Goal: Task Accomplishment & Management: Complete application form

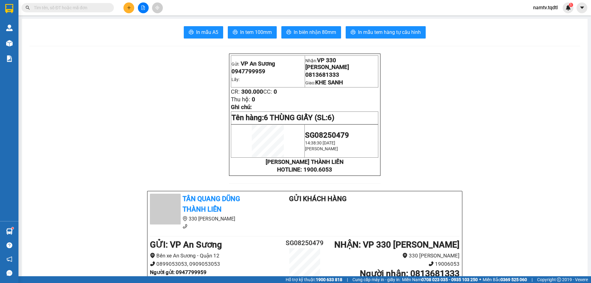
click at [130, 10] on button at bounding box center [128, 7] width 11 height 11
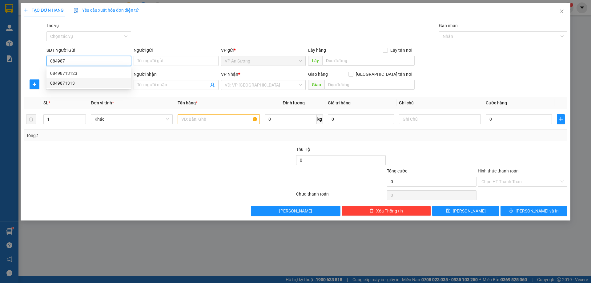
click at [88, 87] on div "0849871313" at bounding box center [88, 83] width 85 height 10
type input "0849871313"
type input "0942355579"
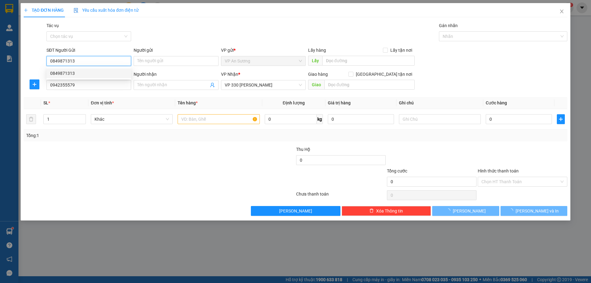
type input "100.000"
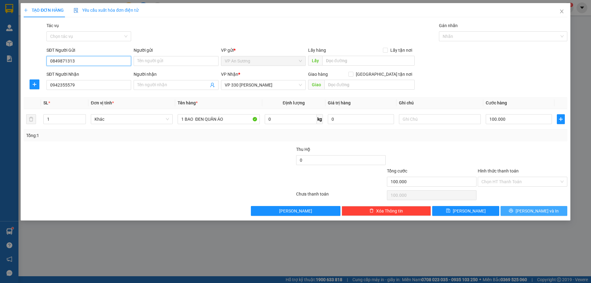
type input "0849871313"
click at [541, 213] on span "[PERSON_NAME] và In" at bounding box center [537, 210] width 43 height 7
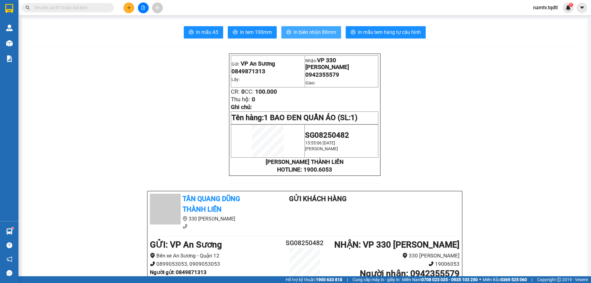
click at [316, 30] on span "In biên nhận 80mm" at bounding box center [315, 32] width 42 height 8
click at [317, 32] on span "In biên nhận 80mm" at bounding box center [315, 32] width 42 height 8
click at [306, 32] on span "In biên nhận 80mm" at bounding box center [315, 32] width 42 height 8
click at [248, 34] on span "In tem 100mm" at bounding box center [256, 32] width 32 height 8
click at [131, 10] on button at bounding box center [128, 7] width 11 height 11
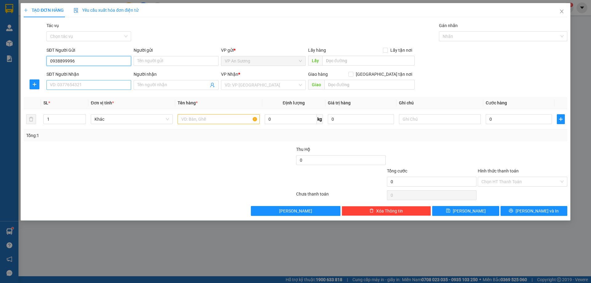
type input "0938899996"
click at [76, 83] on input "SĐT Người Nhận" at bounding box center [88, 85] width 85 height 10
type input "0965998351"
click at [252, 88] on input "search" at bounding box center [261, 84] width 73 height 9
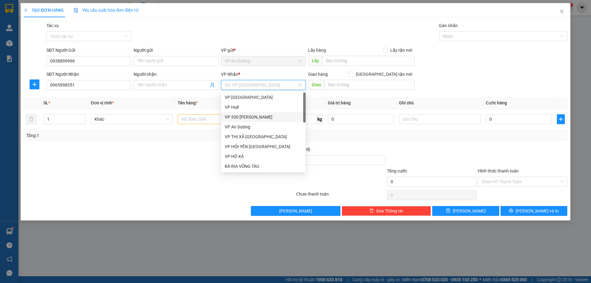
click at [263, 119] on div "VP 330 [PERSON_NAME]" at bounding box center [263, 117] width 77 height 7
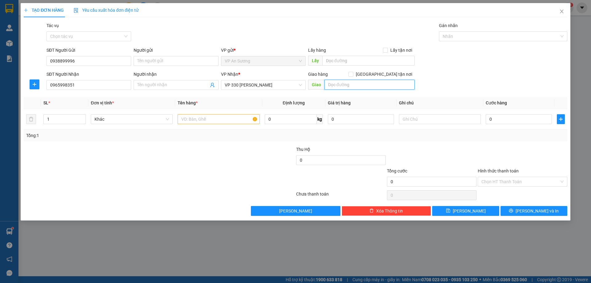
click at [369, 89] on input "text" at bounding box center [369, 85] width 90 height 10
type input "KHE SANH"
click at [214, 120] on input "text" at bounding box center [219, 119] width 82 height 10
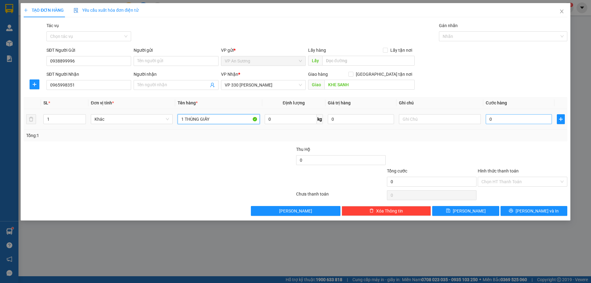
type input "1 THÙNG GIẤY"
click at [515, 118] on input "0" at bounding box center [519, 119] width 66 height 10
type input "1"
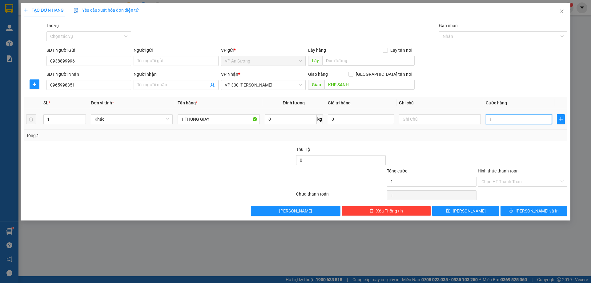
type input "10"
type input "100"
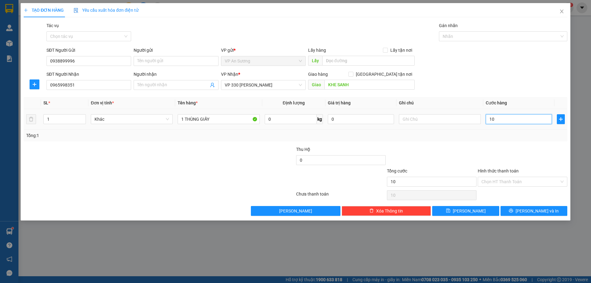
type input "100"
type input "1.000"
type input "10.000"
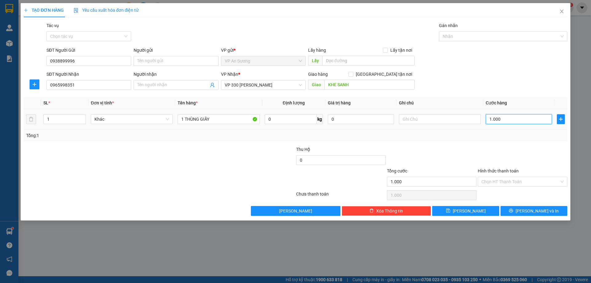
type input "10.000"
type input "100.000"
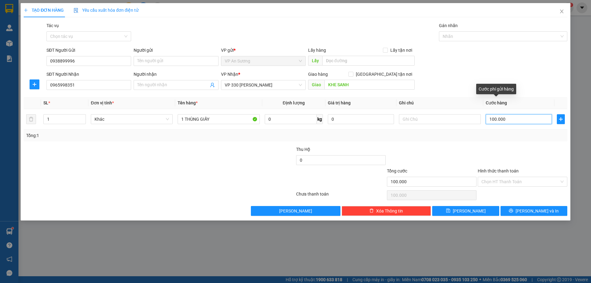
type input "10.000"
type input "1.000"
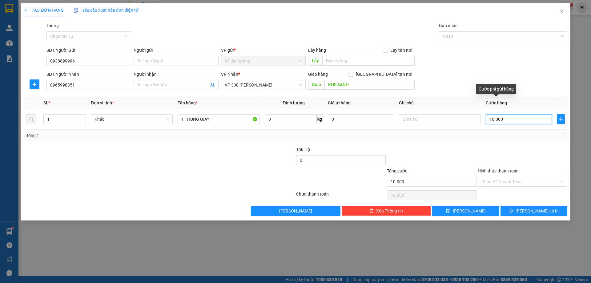
type input "1.000"
type input "100"
type input "10"
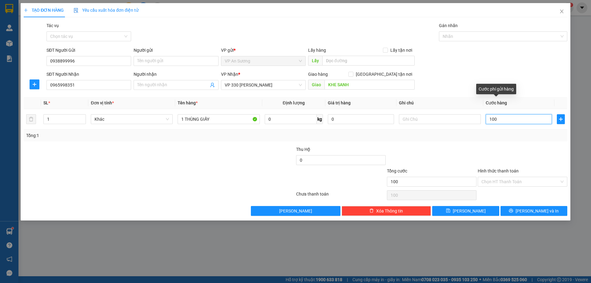
type input "10"
type input "1"
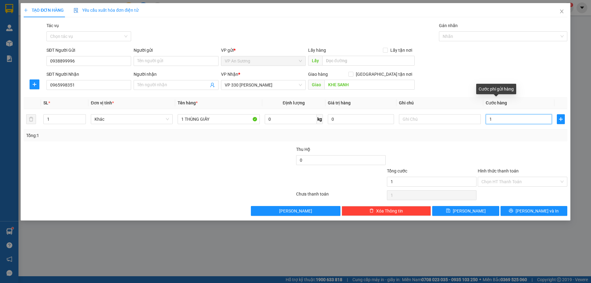
type input "15"
type input "150"
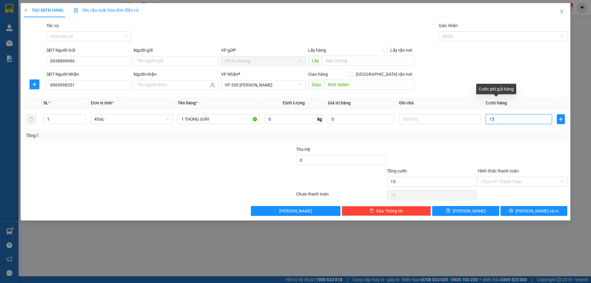
type input "150"
type input "1.500"
type input "15.000"
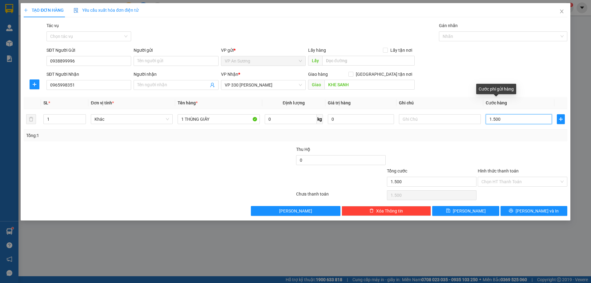
type input "15.000"
type input "150.000"
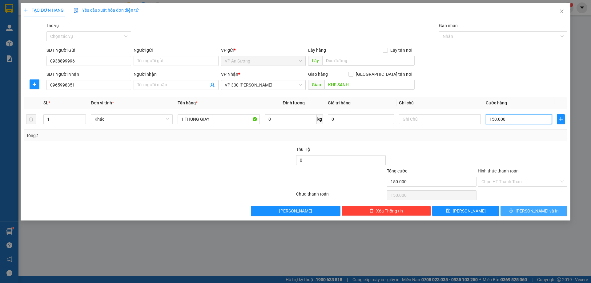
type input "150.000"
click at [547, 211] on button "[PERSON_NAME] và In" at bounding box center [533, 211] width 67 height 10
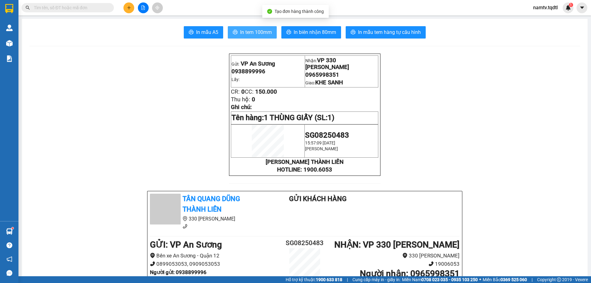
click at [248, 35] on span "In tem 100mm" at bounding box center [256, 32] width 32 height 8
click at [250, 26] on button "In tem 100mm" at bounding box center [252, 32] width 49 height 12
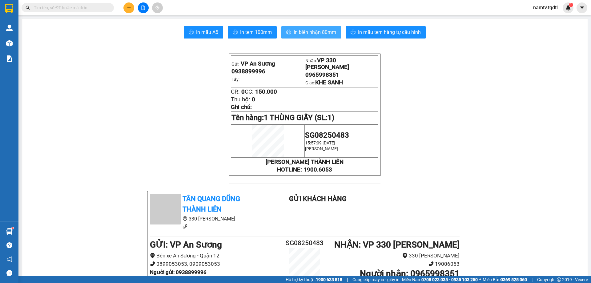
click at [304, 32] on span "In biên nhận 80mm" at bounding box center [315, 32] width 42 height 8
click at [126, 6] on button at bounding box center [128, 7] width 11 height 11
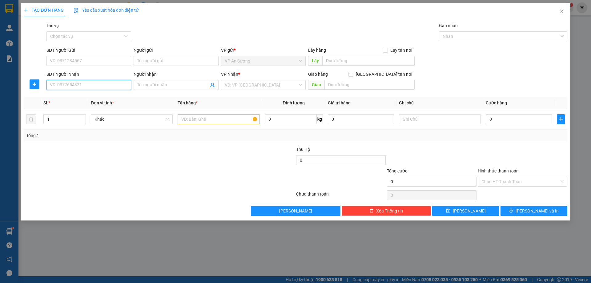
click at [87, 86] on input "SĐT Người Nhận" at bounding box center [88, 85] width 85 height 10
click at [66, 98] on div "0345665073" at bounding box center [88, 97] width 77 height 7
type input "0345665073"
type input "CỬA VIỆT"
type input "400.000"
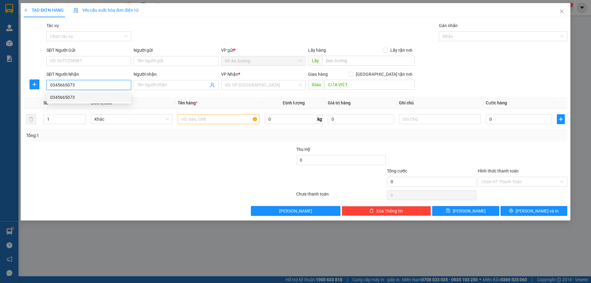
type input "400.000"
type input "0345665073"
drag, startPoint x: 99, startPoint y: 89, endPoint x: 0, endPoint y: 99, distance: 99.3
click at [0, 99] on div "TẠO ĐƠN HÀNG Yêu cầu xuất hóa đơn điện tử Transit Pickup Surcharge Ids Transit …" at bounding box center [295, 141] width 591 height 283
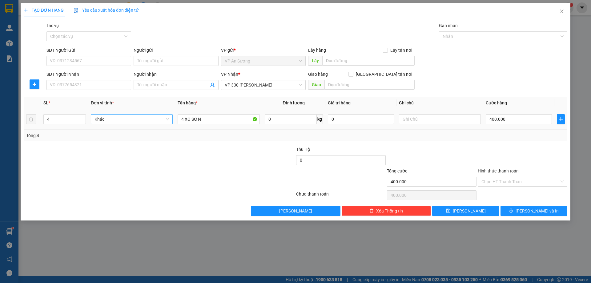
drag, startPoint x: 207, startPoint y: 121, endPoint x: 155, endPoint y: 120, distance: 51.1
click at [155, 120] on tr "4 Khác 4 XÔ SƠN 0 kg 0 400.000" at bounding box center [296, 119] width 544 height 21
